Goal: Manage account settings

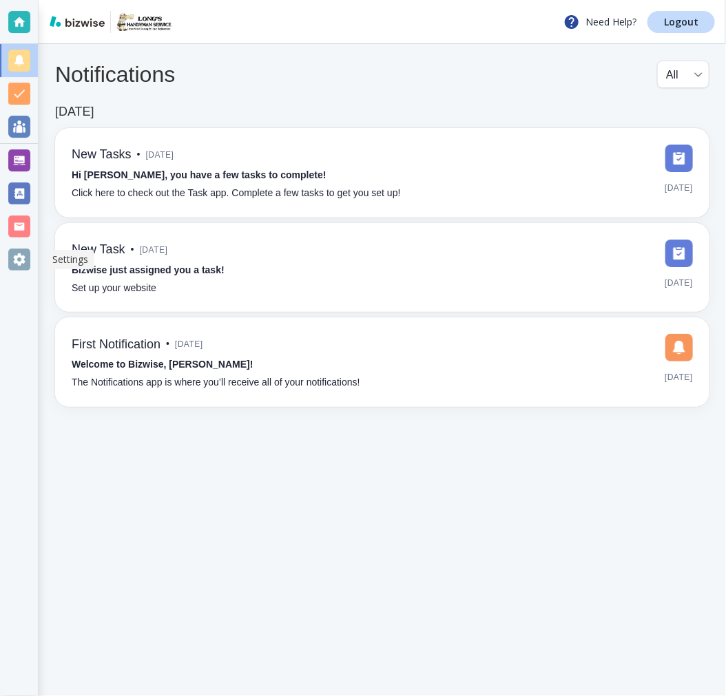
click at [12, 267] on div at bounding box center [19, 260] width 22 height 22
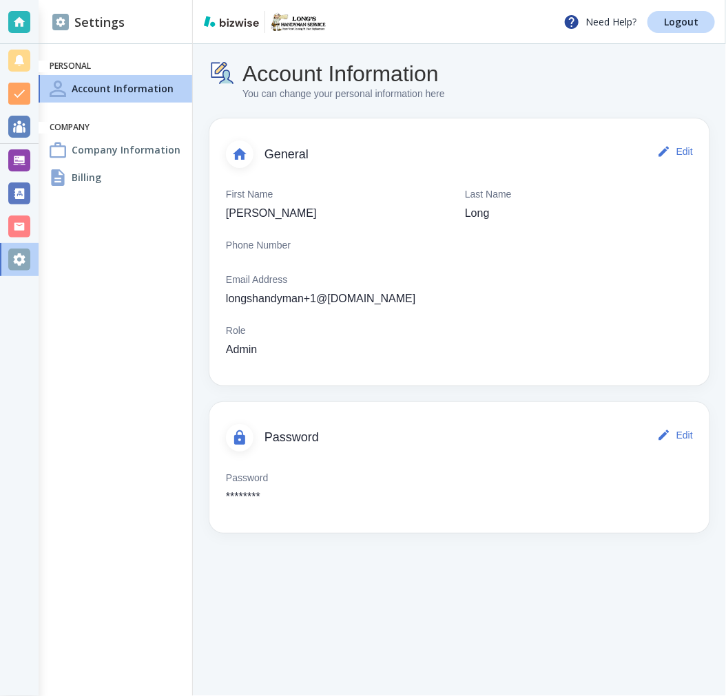
click at [111, 175] on div "Billing" at bounding box center [116, 178] width 154 height 28
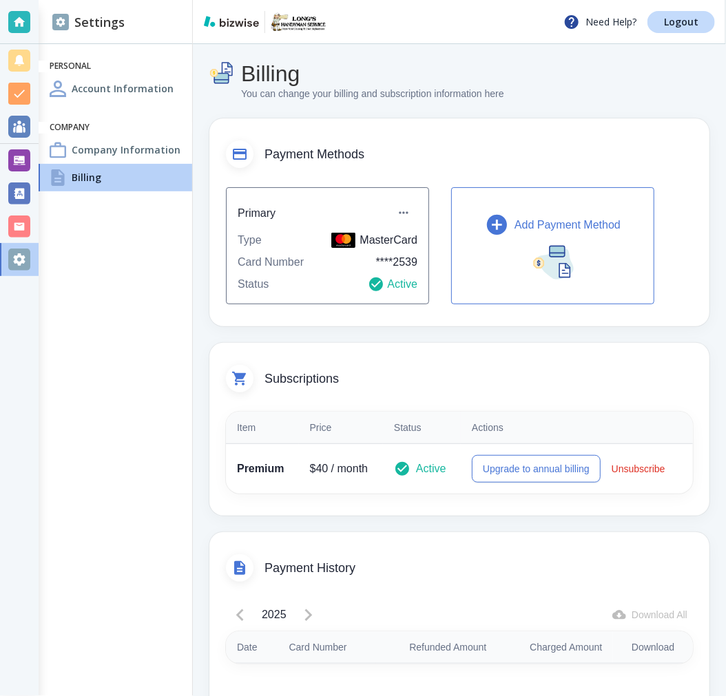
click at [507, 222] on icon "button" at bounding box center [497, 225] width 24 height 24
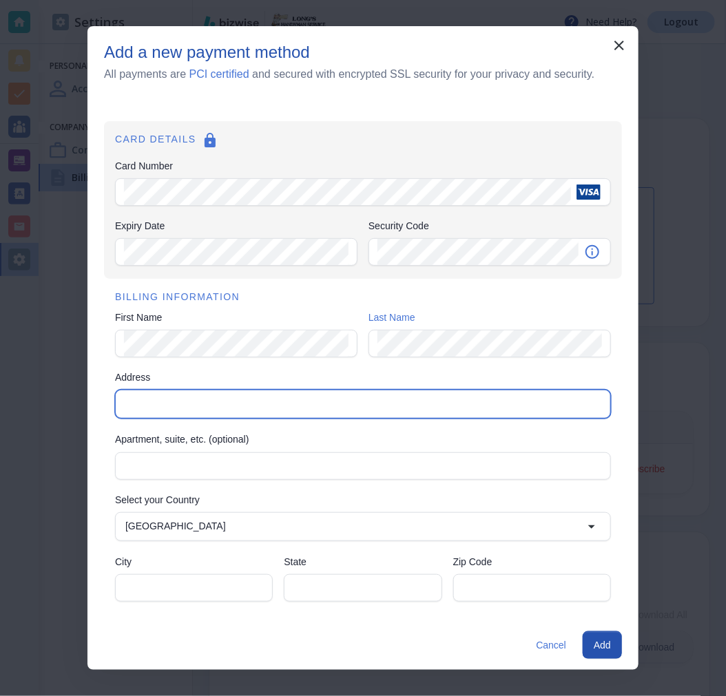
click at [210, 410] on input "Address" at bounding box center [362, 404] width 484 height 19
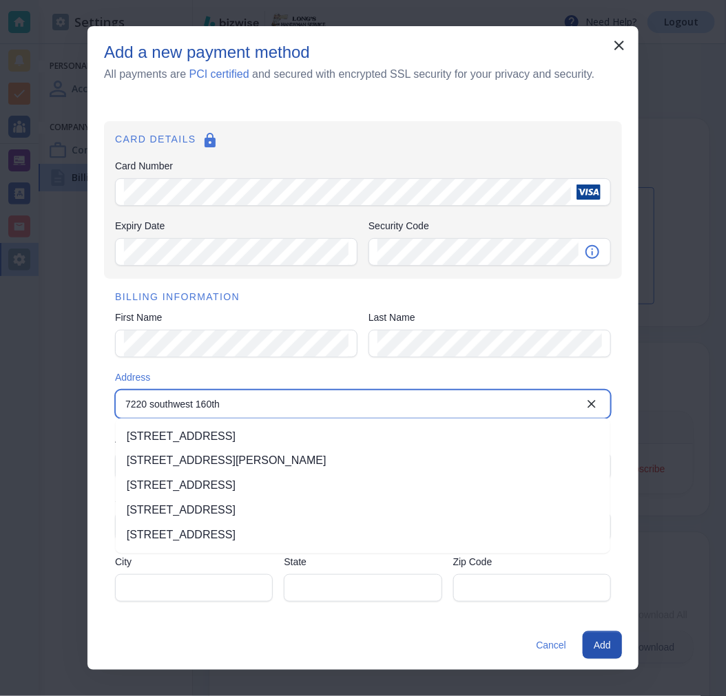
click at [282, 439] on li "7220 Southwest 160th Avenue, Beaverton, OR, USA" at bounding box center [363, 436] width 494 height 25
type input "7220 Southwest 160th Avenue"
type input "Beaverton"
type input "OR"
type input "97007"
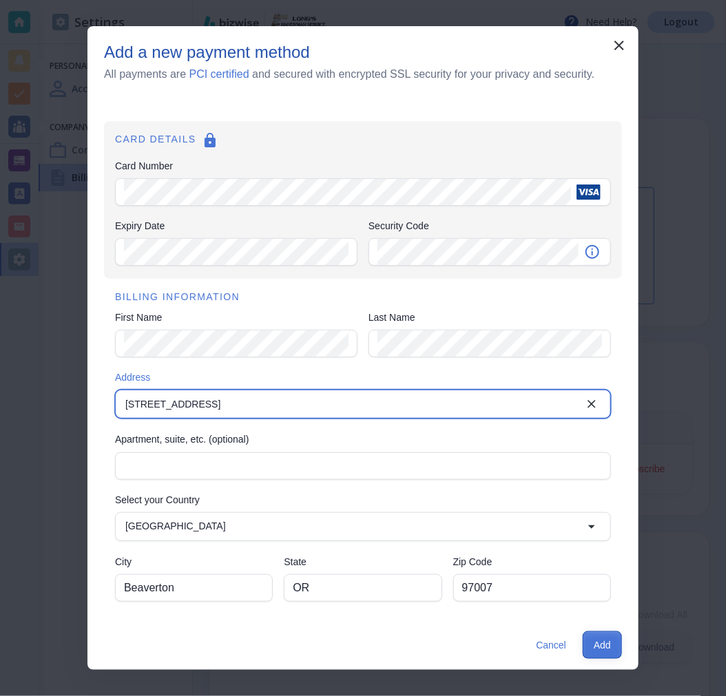
type input "7220 Southwest 160th Avenue"
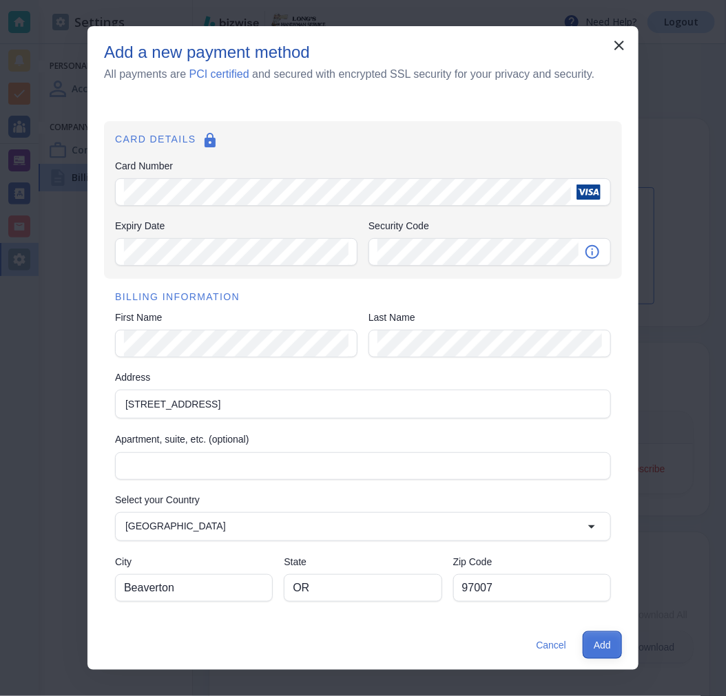
click at [614, 645] on button "Add" at bounding box center [602, 645] width 39 height 28
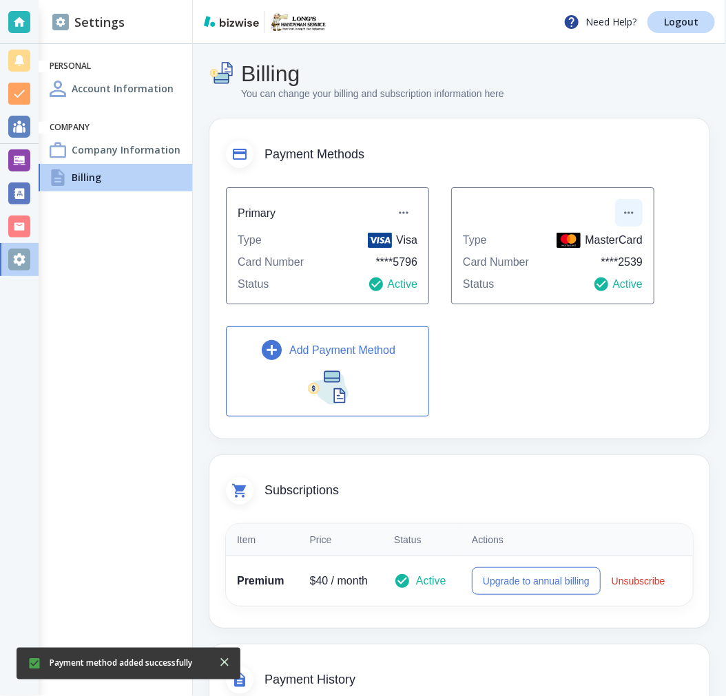
click at [633, 211] on icon "button" at bounding box center [629, 213] width 14 height 14
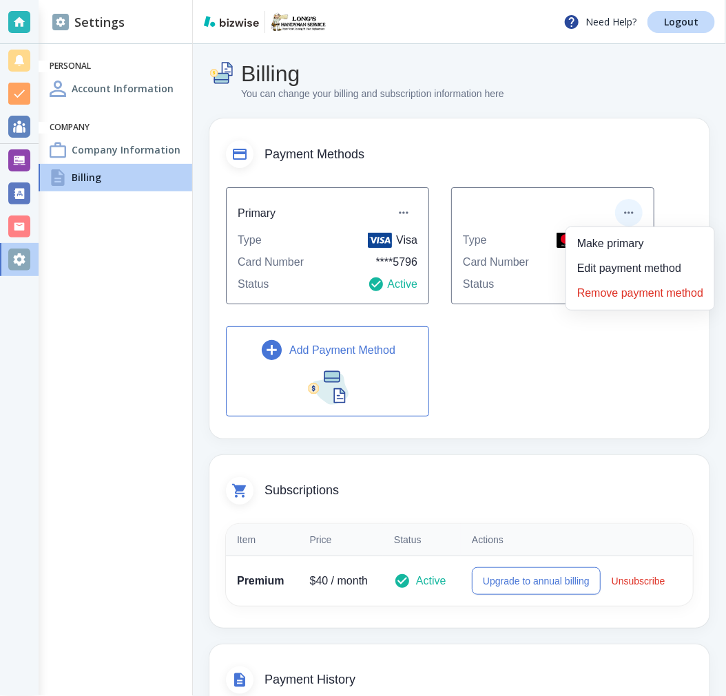
click at [615, 291] on li "Remove payment method" at bounding box center [639, 293] width 137 height 22
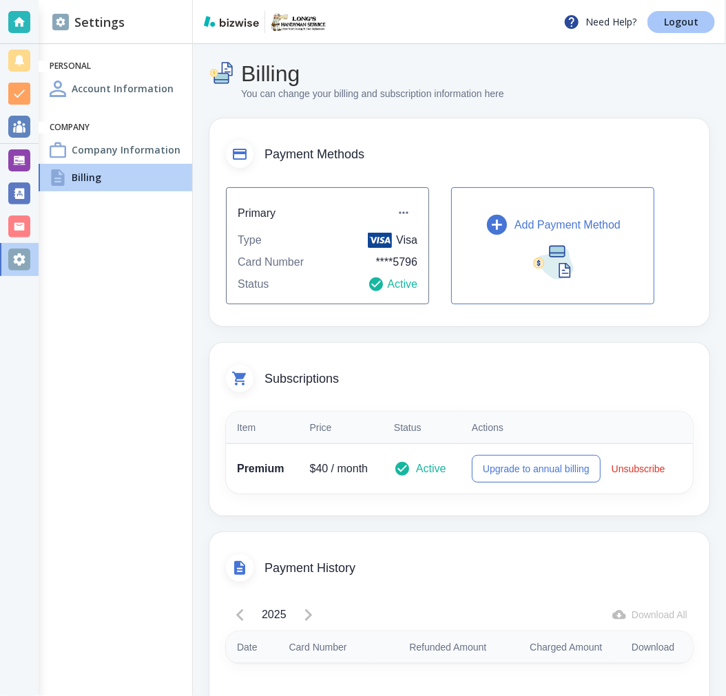
click at [693, 25] on p "Logout" at bounding box center [681, 22] width 34 height 10
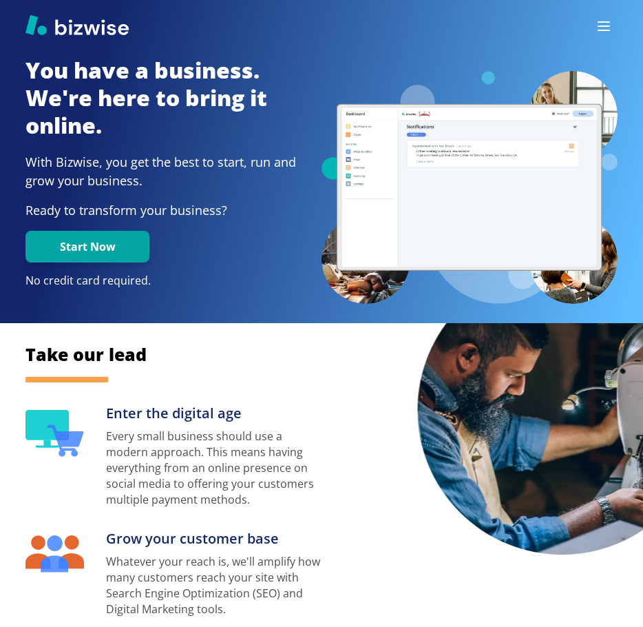
click at [611, 22] on icon "button" at bounding box center [604, 26] width 17 height 17
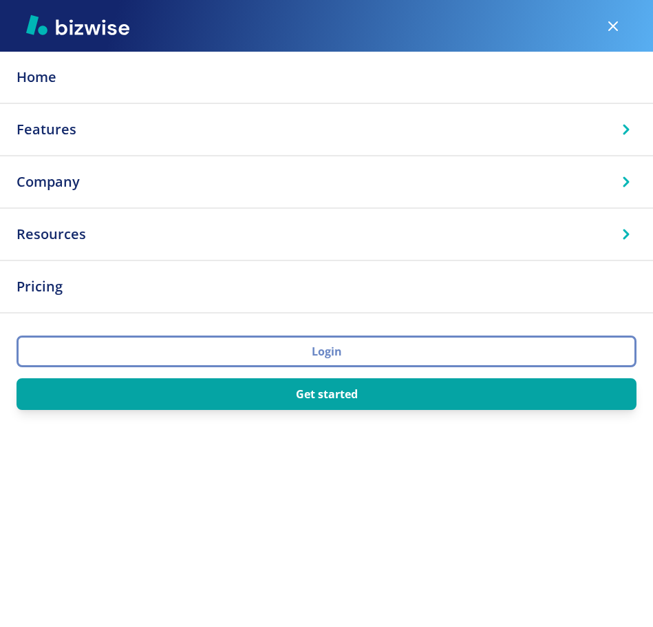
click at [339, 360] on button "Login" at bounding box center [327, 351] width 620 height 32
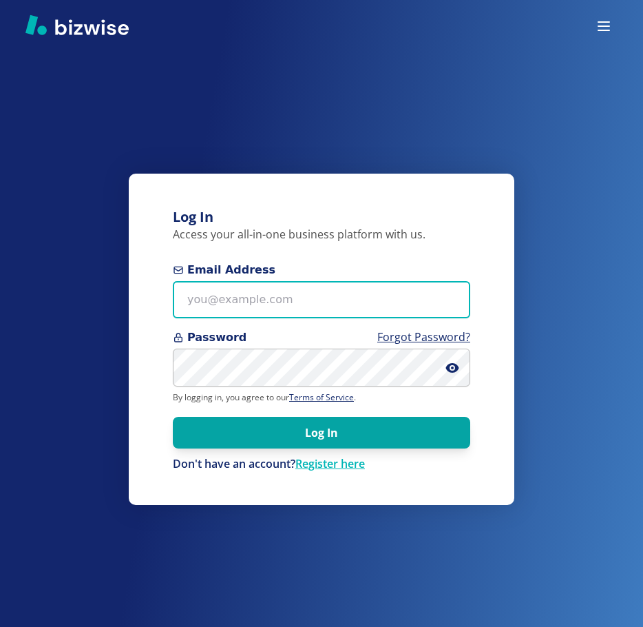
click at [252, 294] on input "Email Address" at bounding box center [321, 300] width 297 height 38
paste input "[EMAIL_ADDRESS][DOMAIN_NAME]"
type input "[EMAIL_ADDRESS][DOMAIN_NAME]"
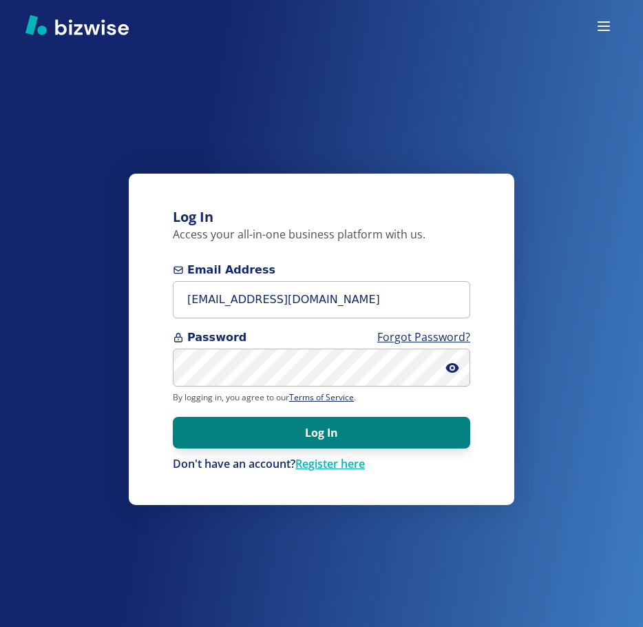
click at [325, 428] on button "Log In" at bounding box center [321, 433] width 297 height 32
